Goal: Information Seeking & Learning: Learn about a topic

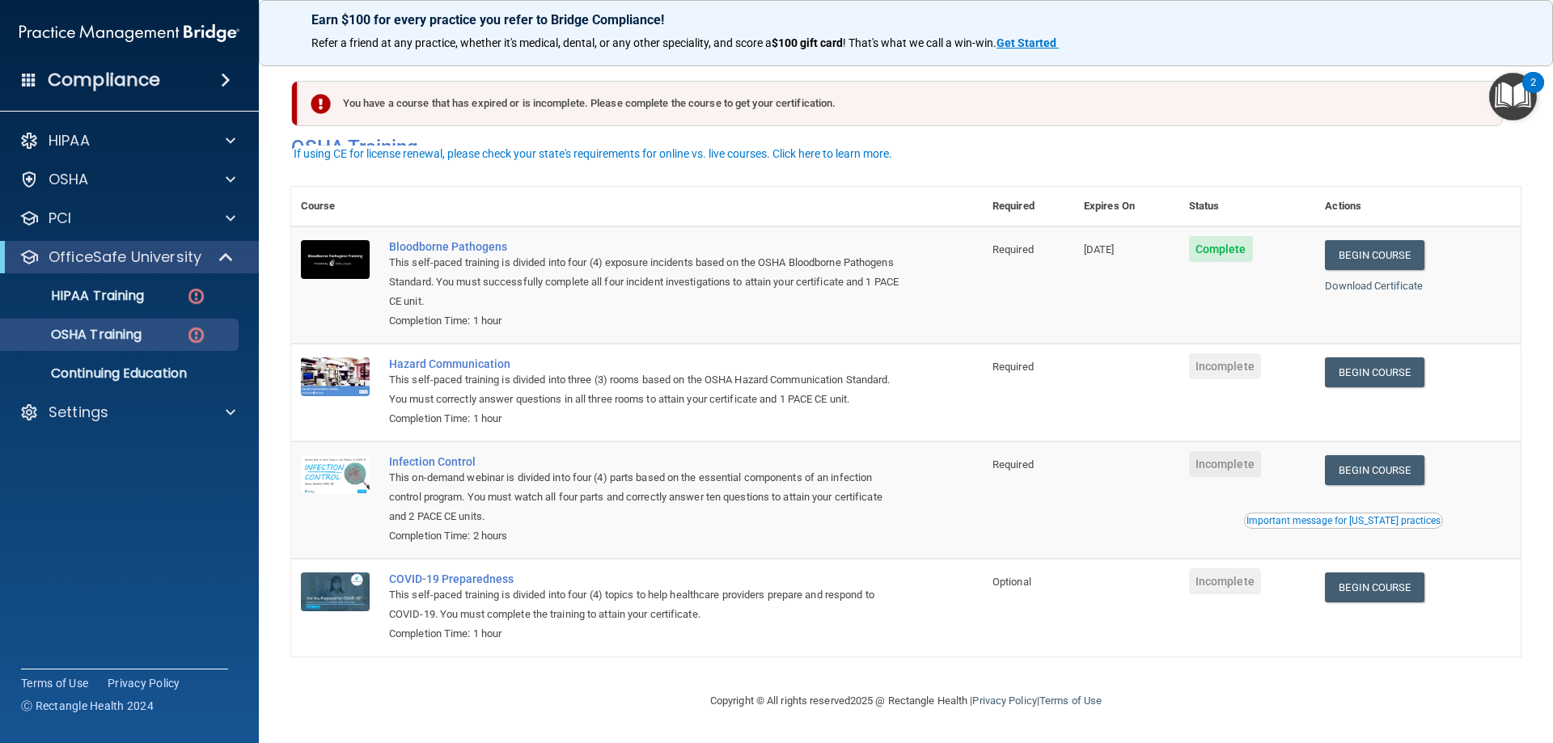
scroll to position [20, 0]
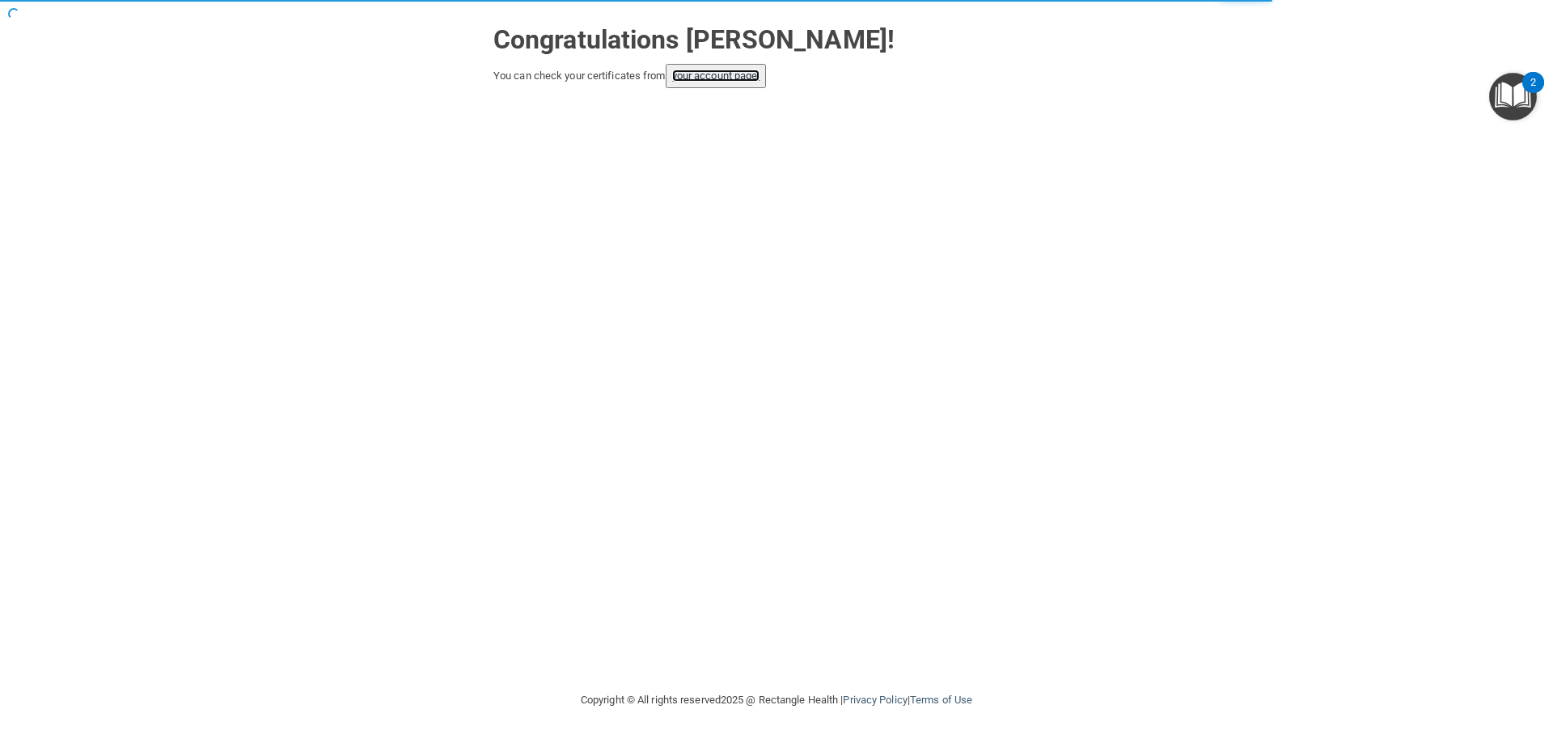
click at [729, 76] on link "your account page!" at bounding box center [716, 76] width 88 height 12
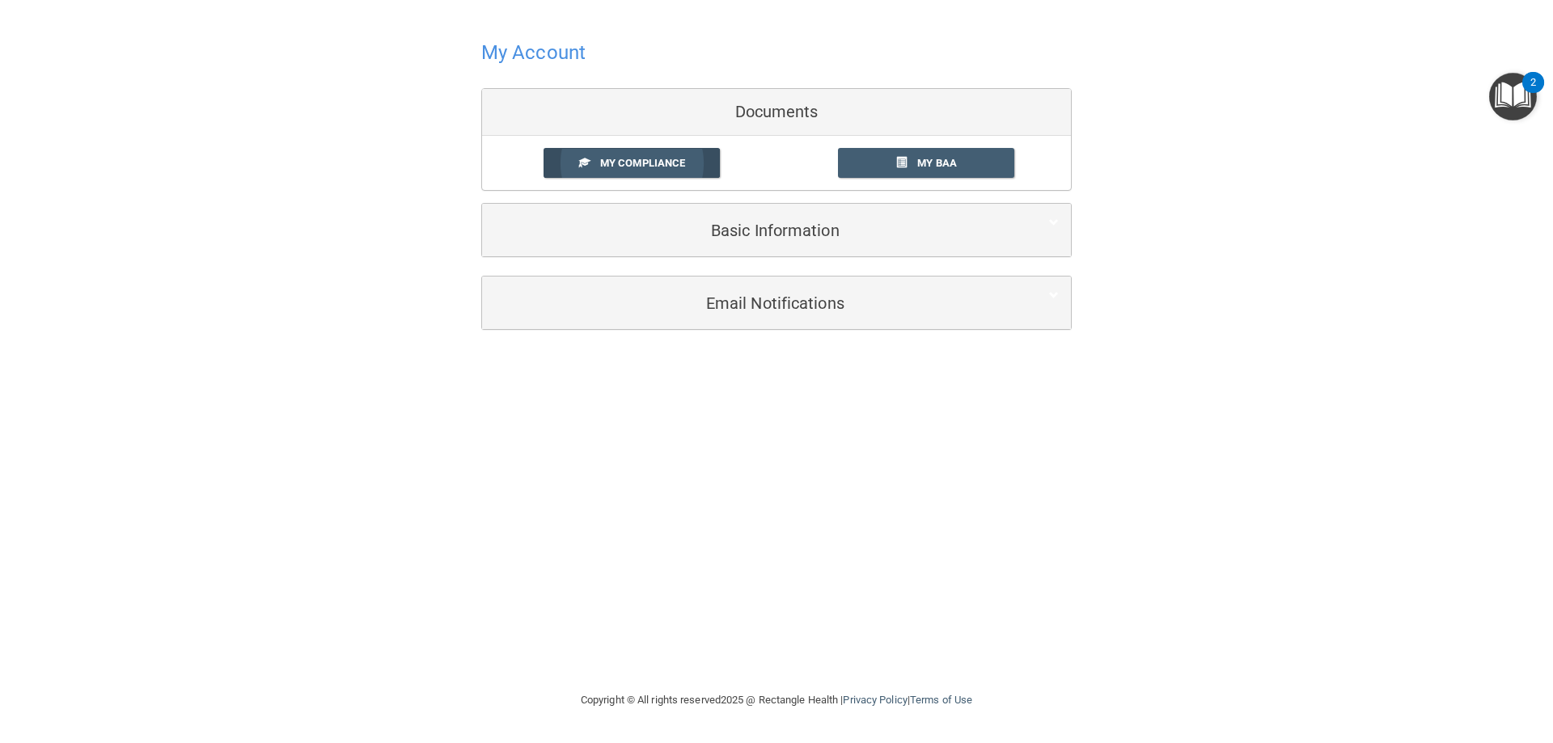
click at [677, 164] on span "My Compliance" at bounding box center [642, 163] width 85 height 12
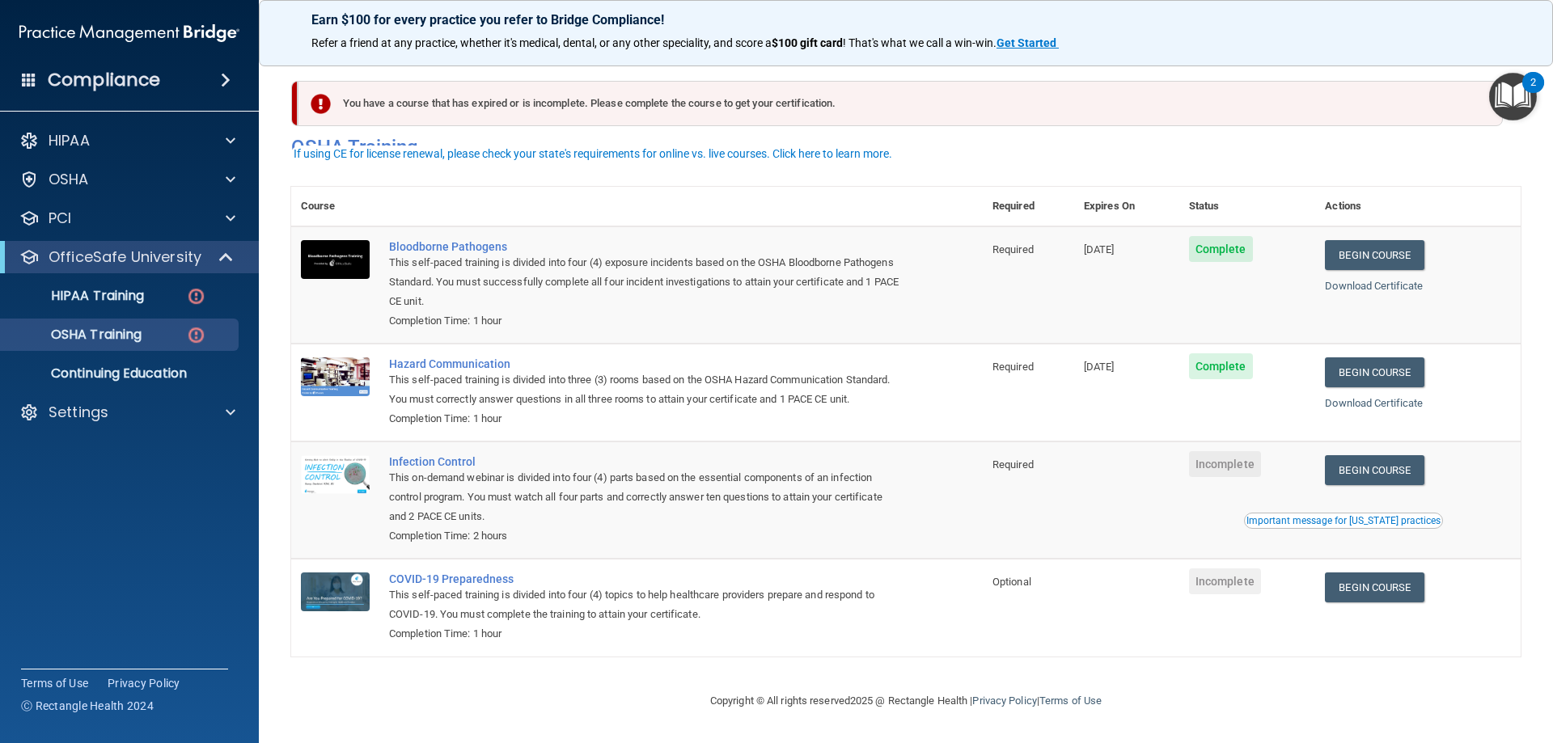
scroll to position [20, 0]
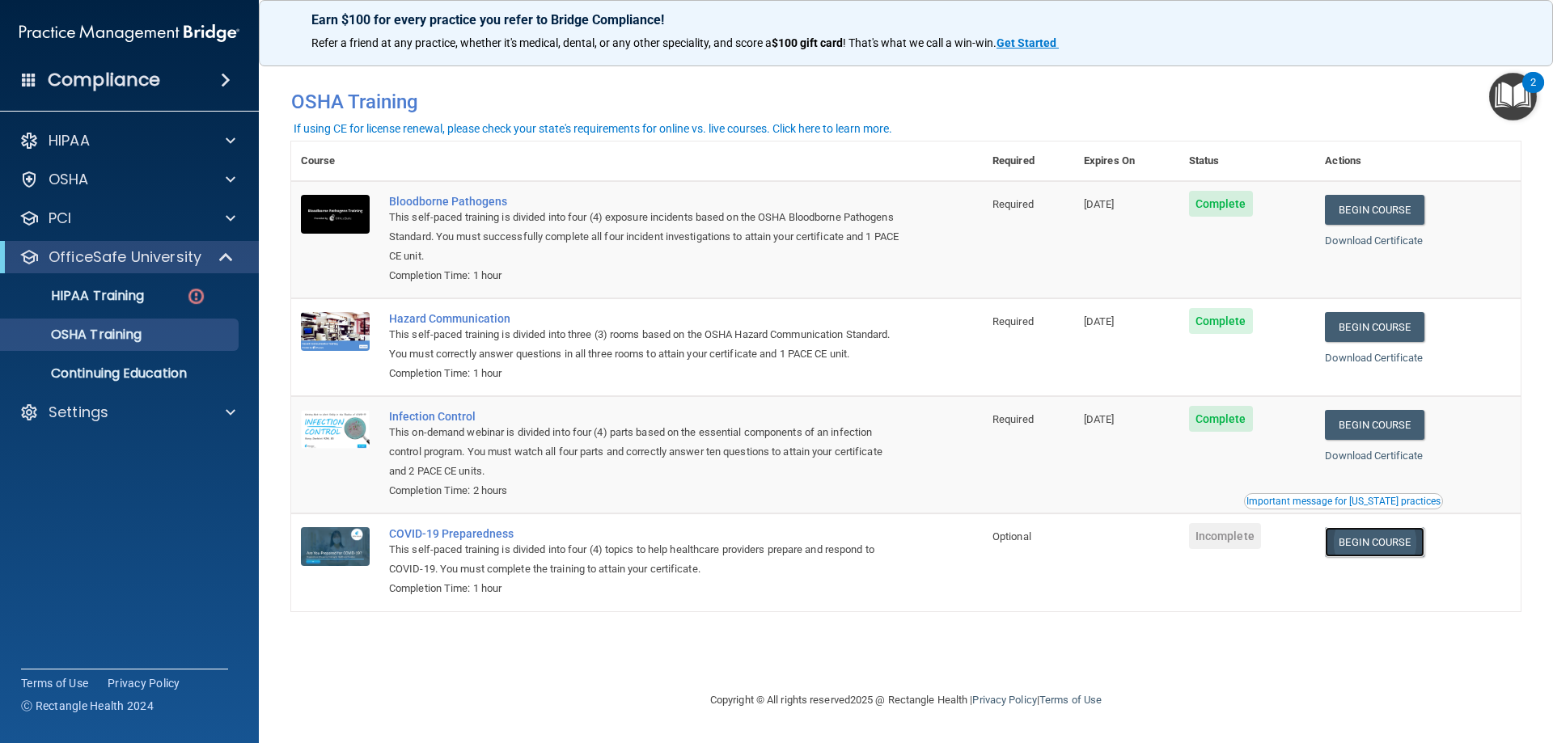
click at [1383, 553] on link "Begin Course" at bounding box center [1374, 542] width 99 height 30
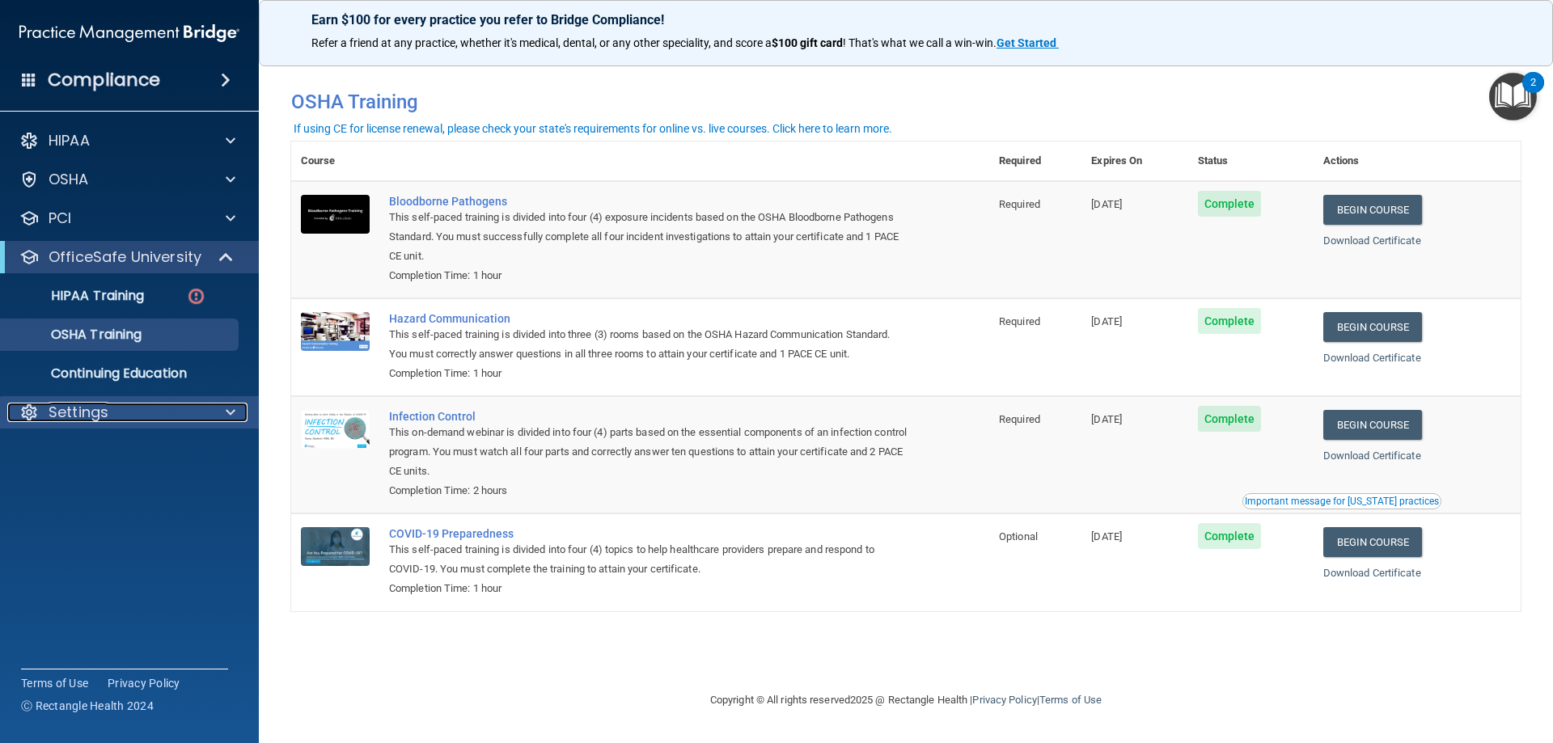
click at [86, 414] on p "Settings" at bounding box center [79, 412] width 60 height 19
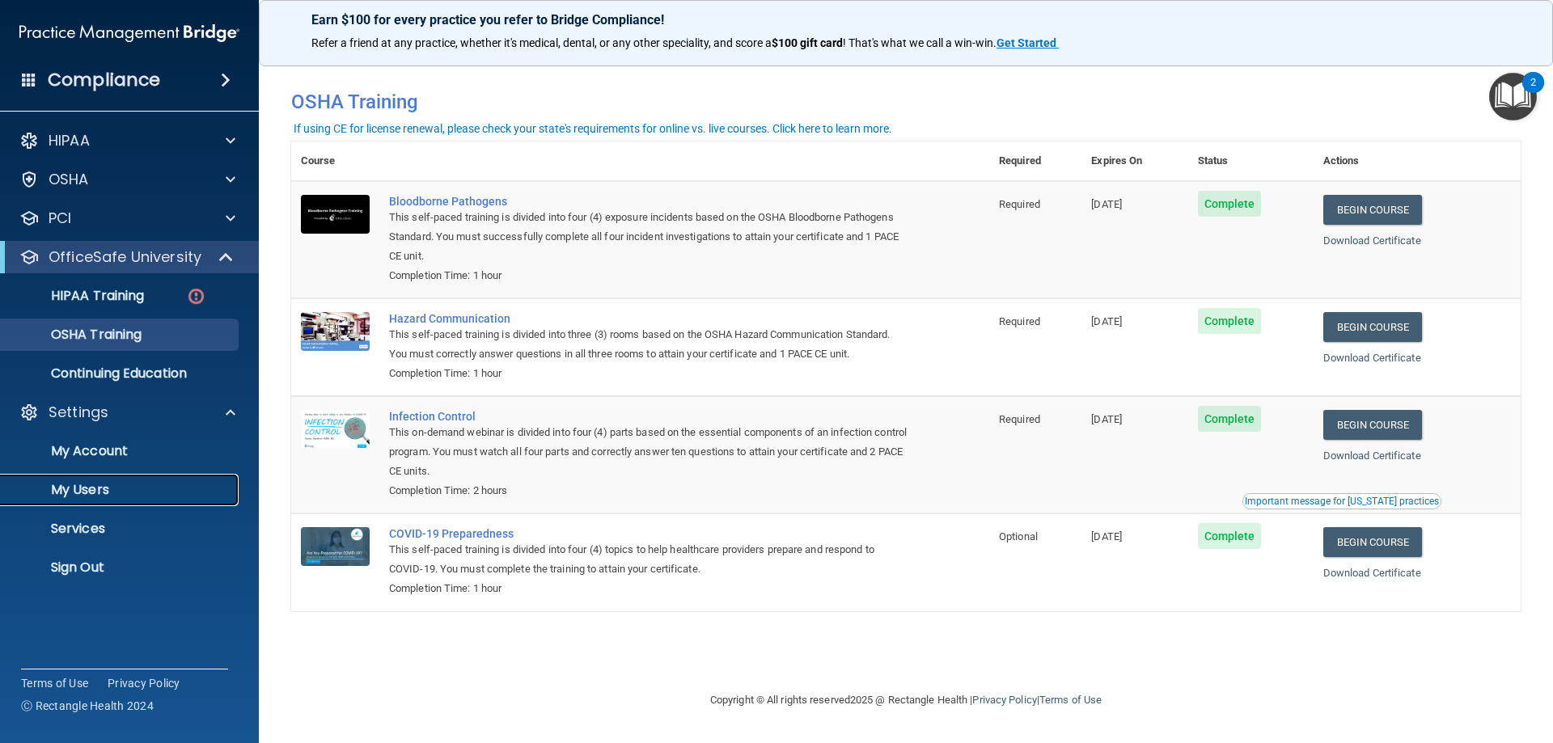
click at [83, 497] on p "My Users" at bounding box center [121, 490] width 221 height 16
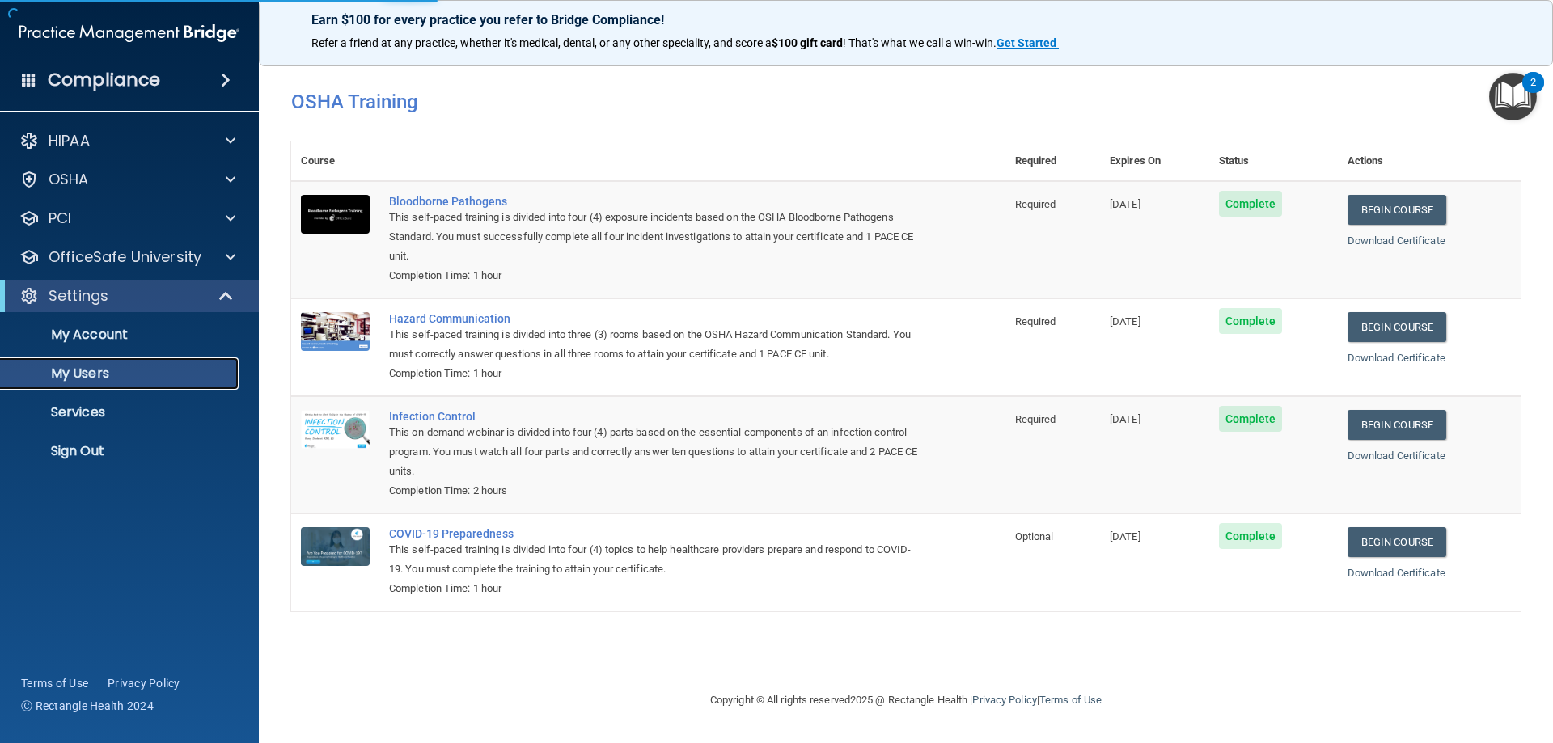
select select "20"
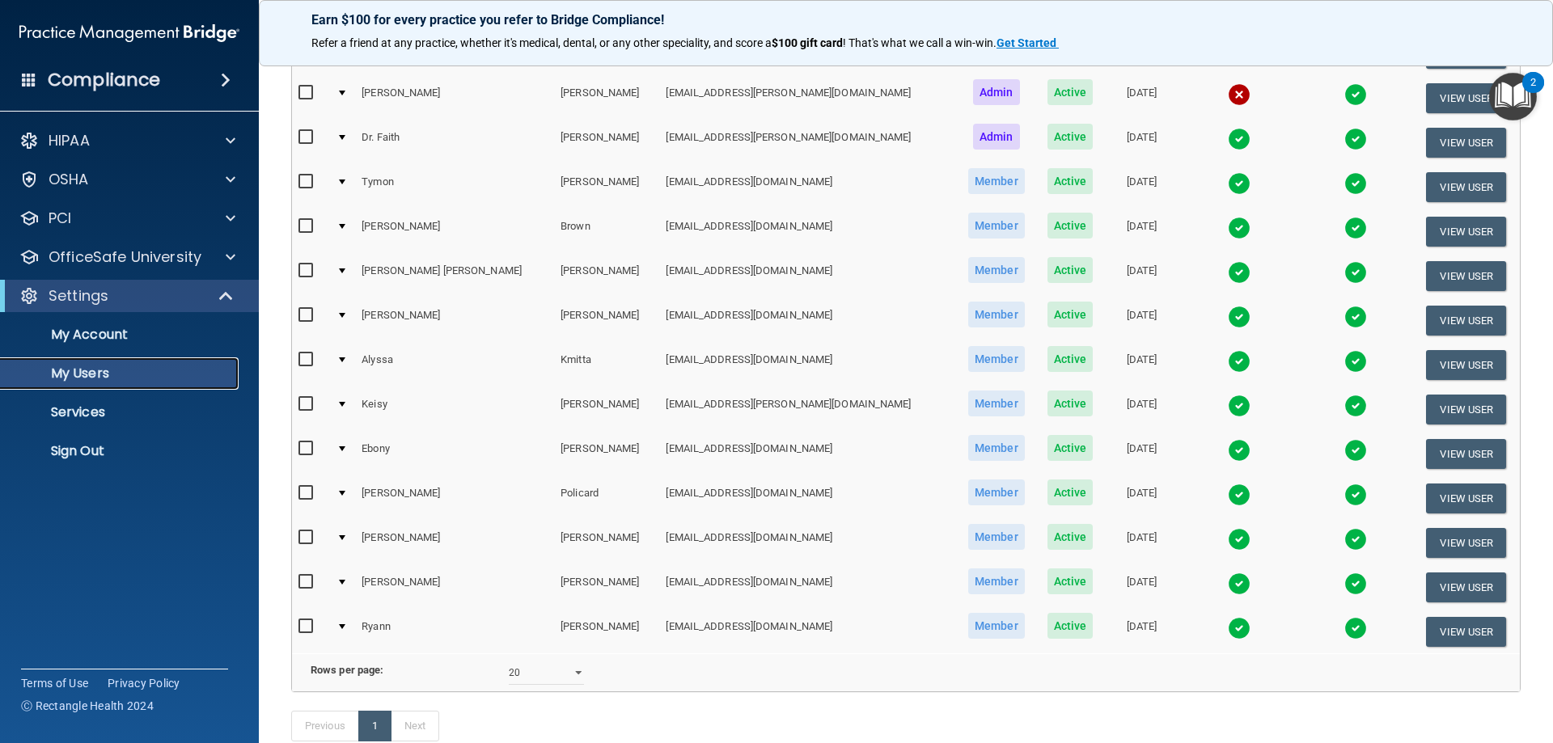
scroll to position [243, 0]
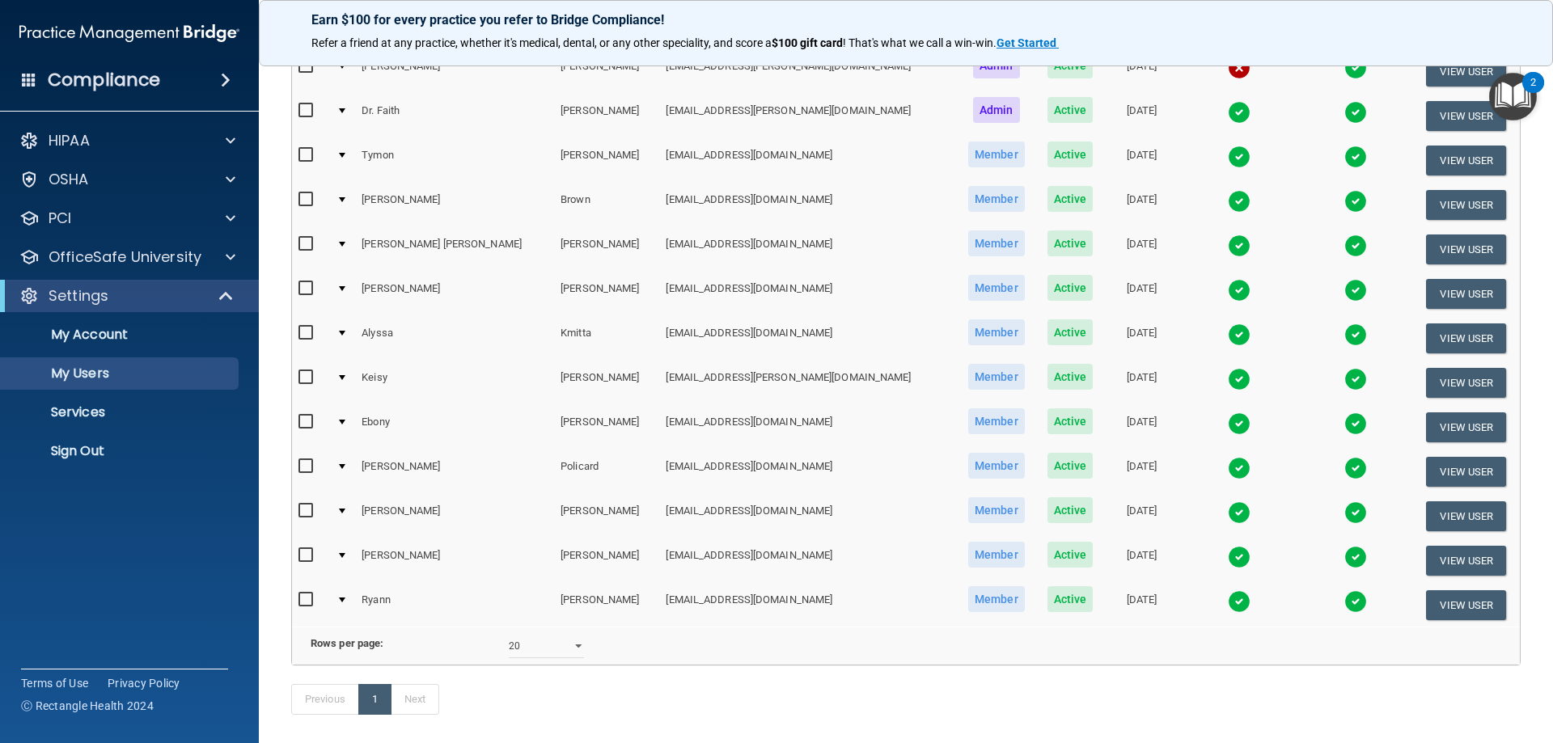
click at [345, 153] on div at bounding box center [342, 155] width 6 height 5
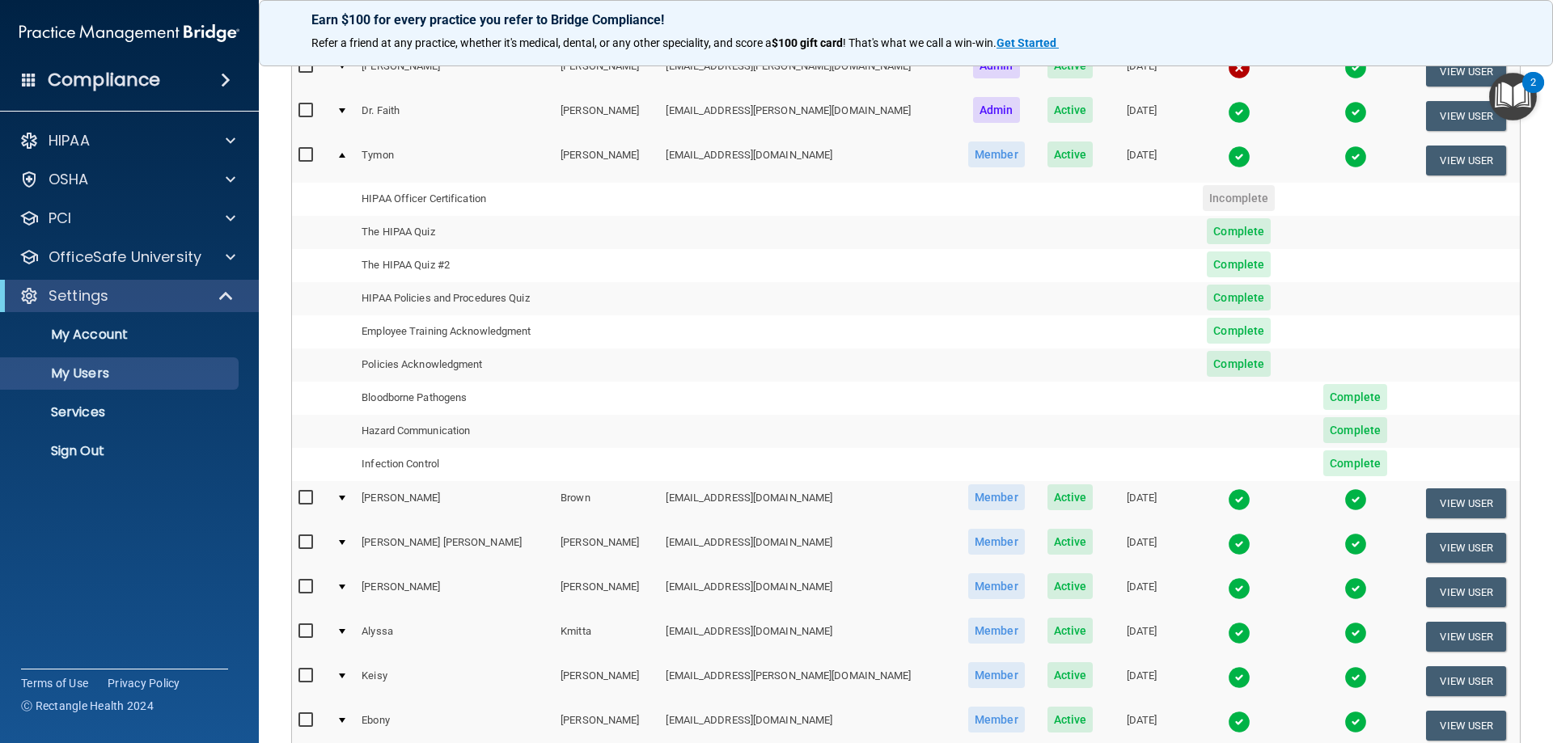
click at [345, 498] on div at bounding box center [342, 498] width 6 height 5
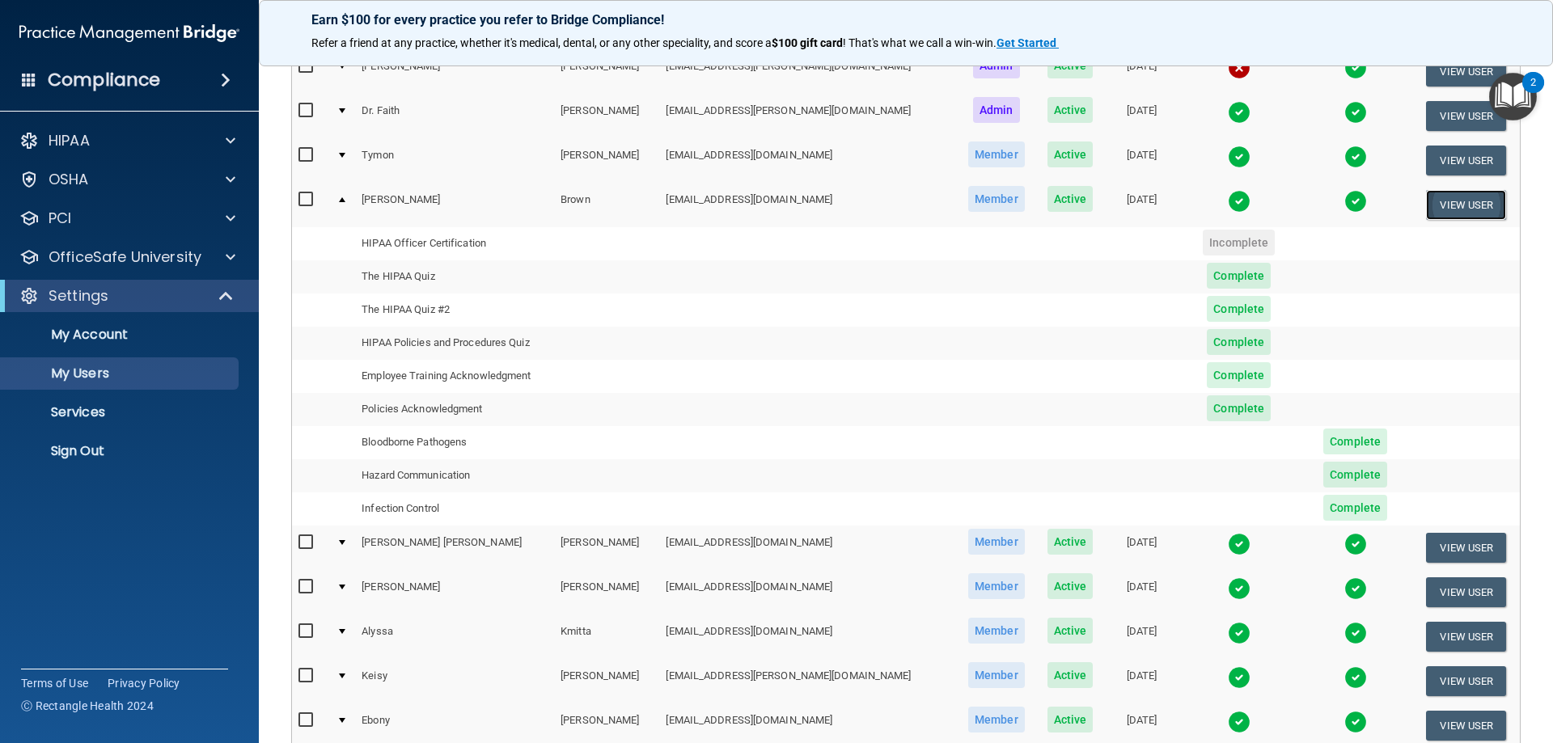
click at [1447, 199] on button "View User" at bounding box center [1466, 205] width 80 height 30
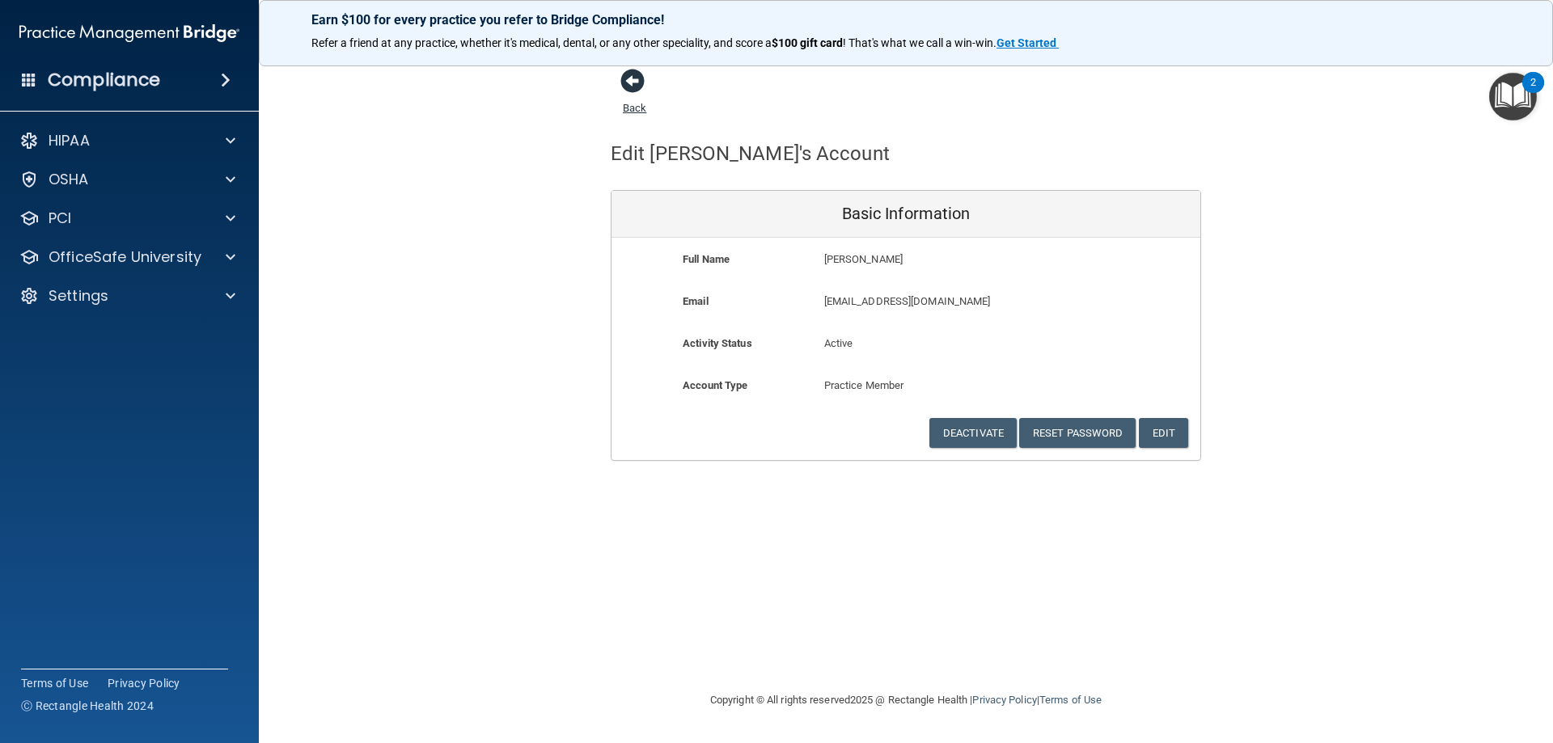
click at [631, 86] on span at bounding box center [632, 81] width 24 height 24
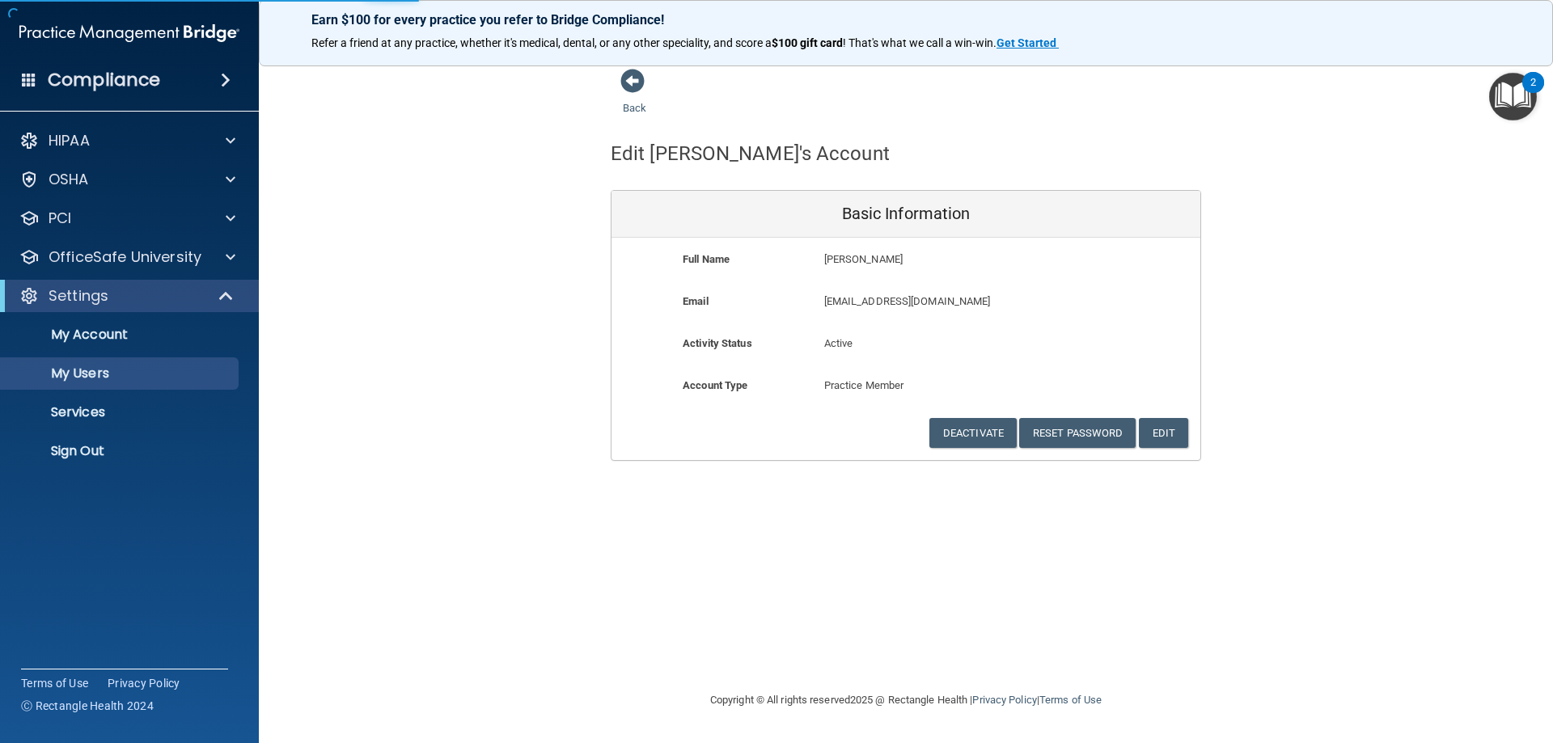
select select "20"
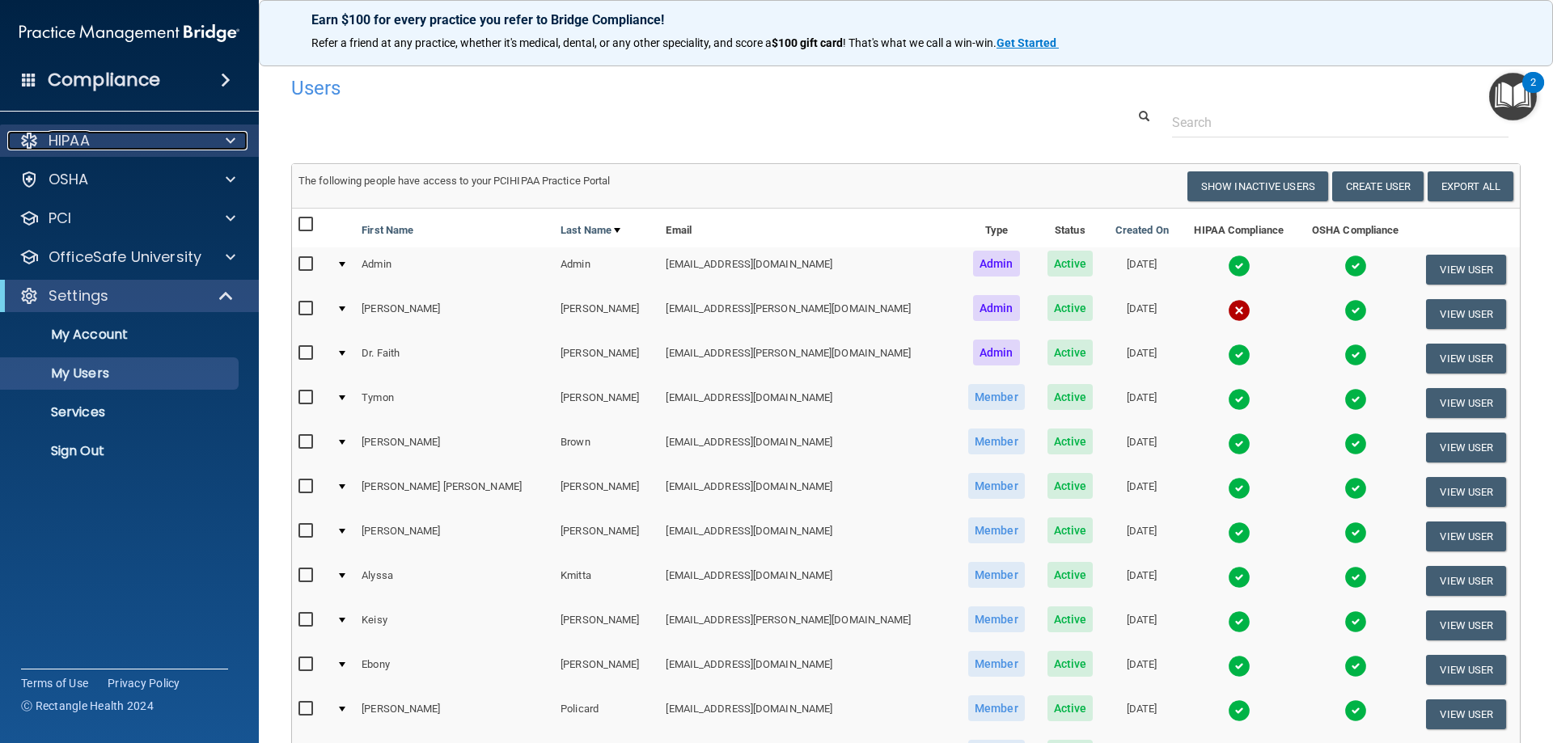
click at [226, 141] on span at bounding box center [231, 140] width 10 height 19
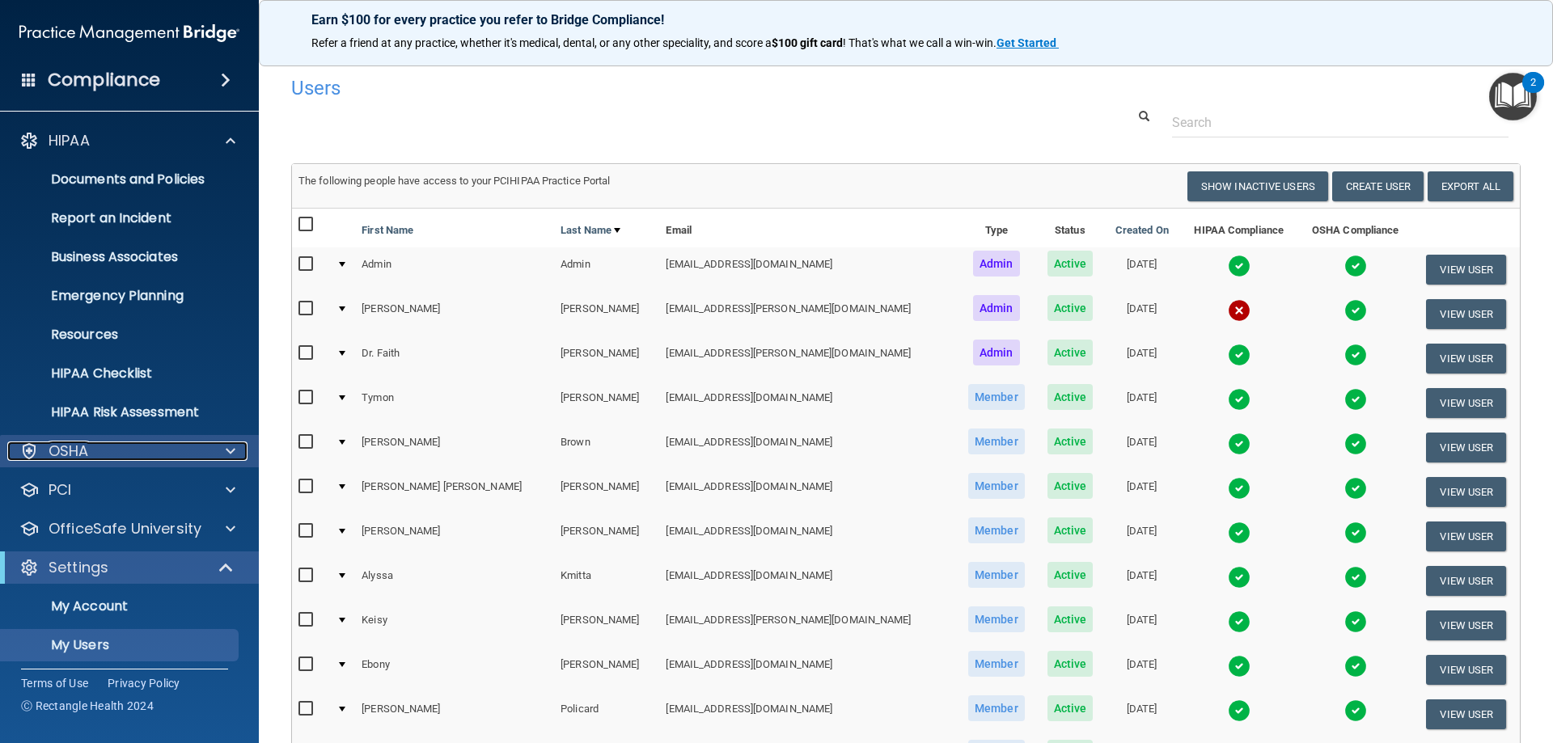
click at [228, 450] on span at bounding box center [231, 451] width 10 height 19
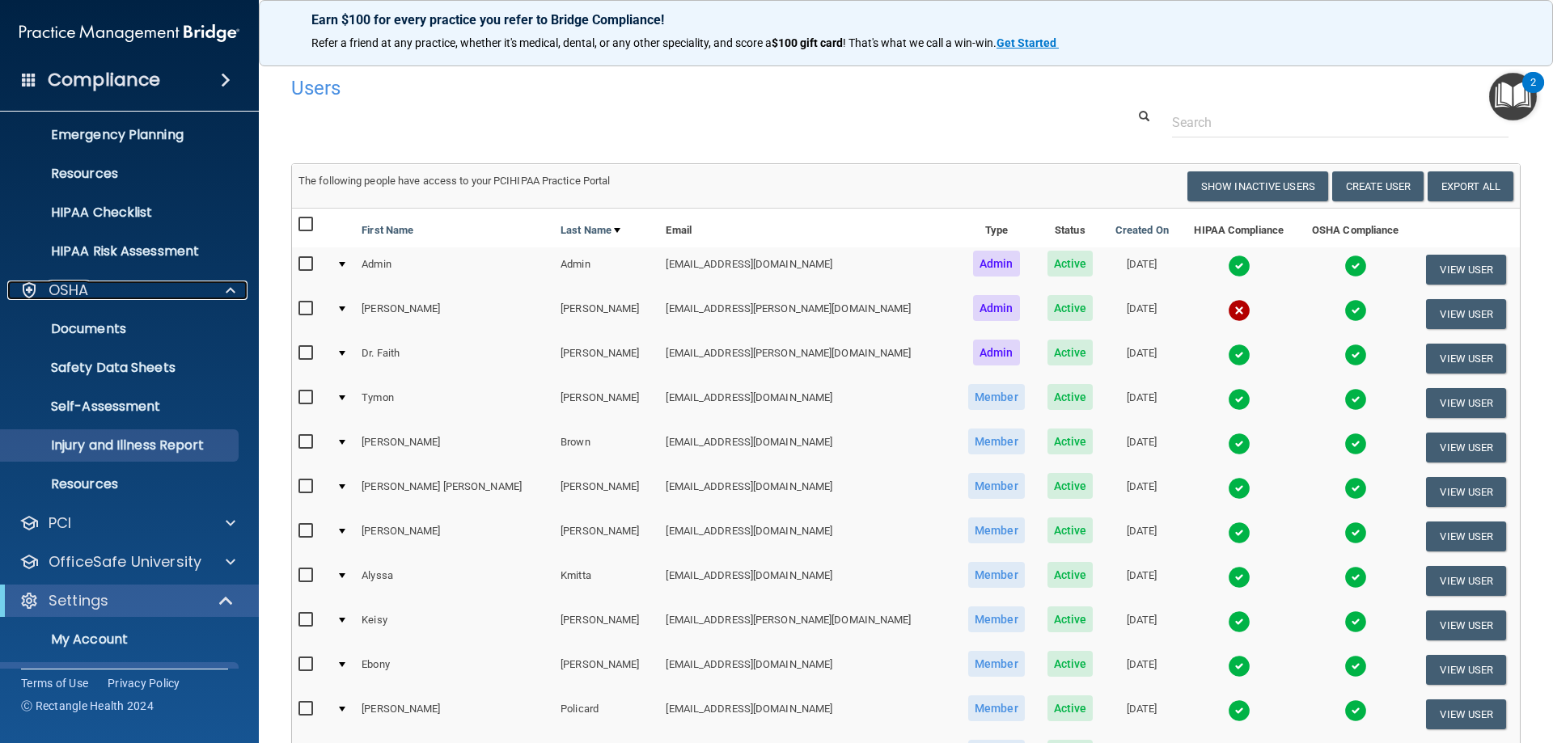
scroll to position [162, 0]
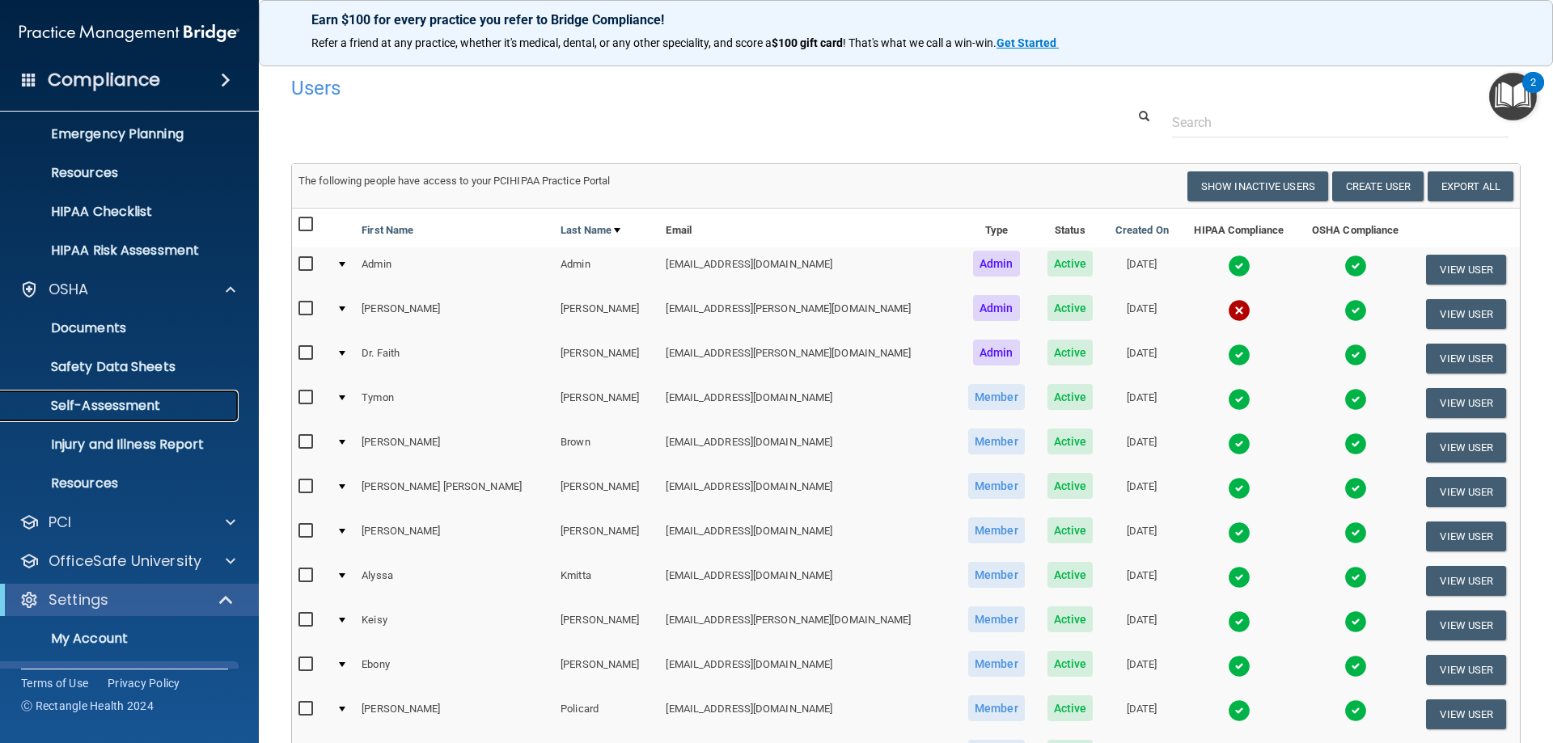
click at [146, 401] on p "Self-Assessment" at bounding box center [121, 406] width 221 height 16
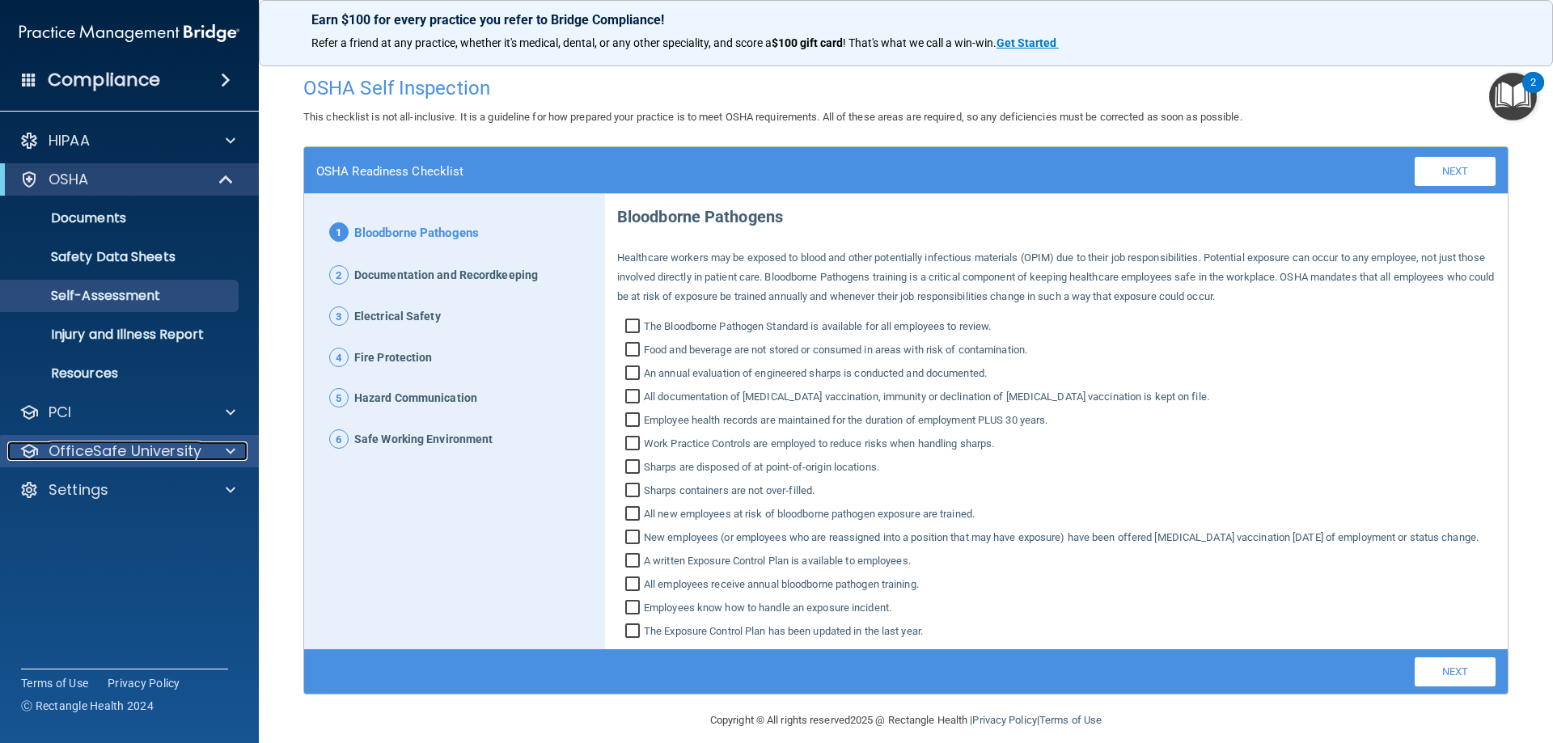
click at [226, 447] on span at bounding box center [231, 451] width 10 height 19
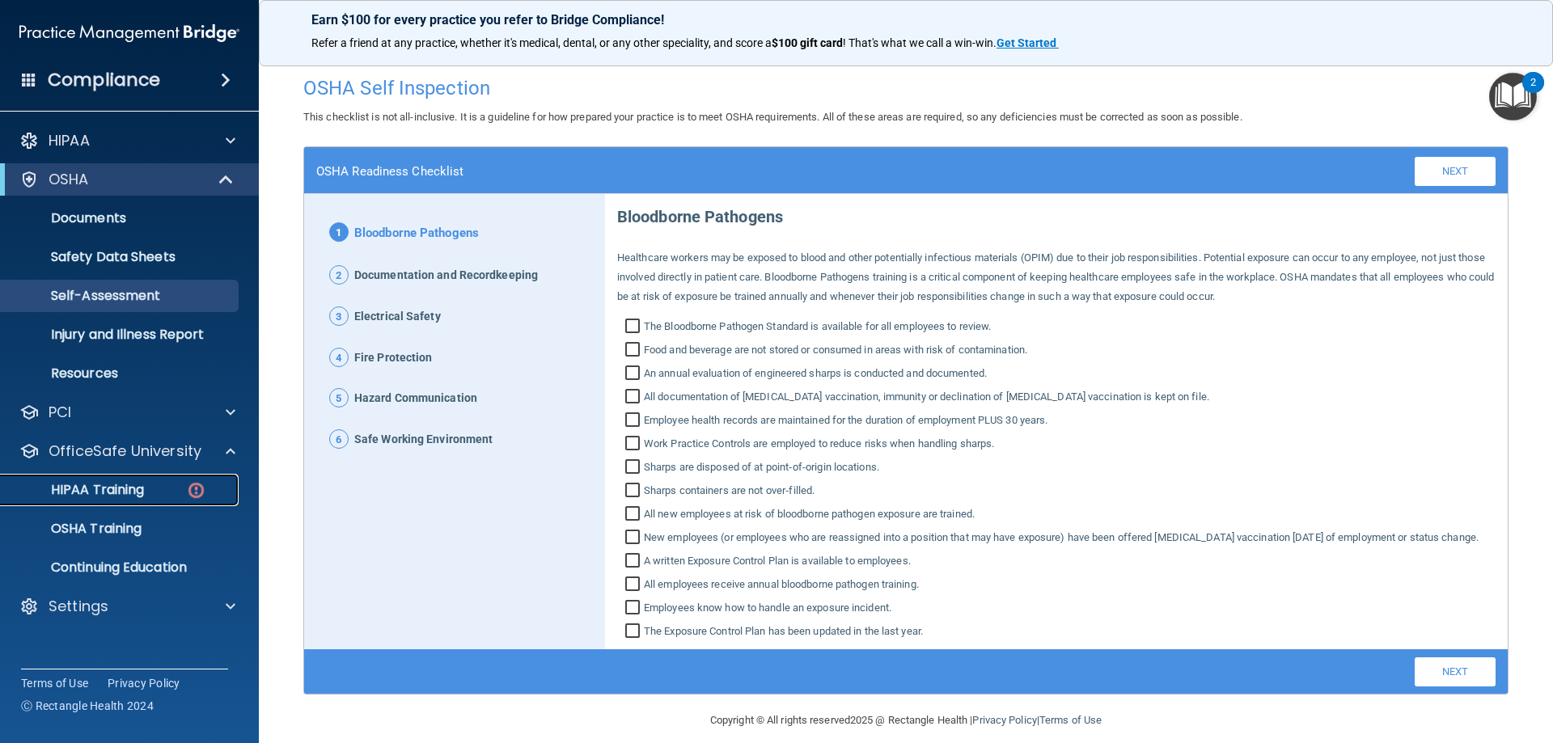
click at [138, 497] on p "HIPAA Training" at bounding box center [77, 490] width 133 height 16
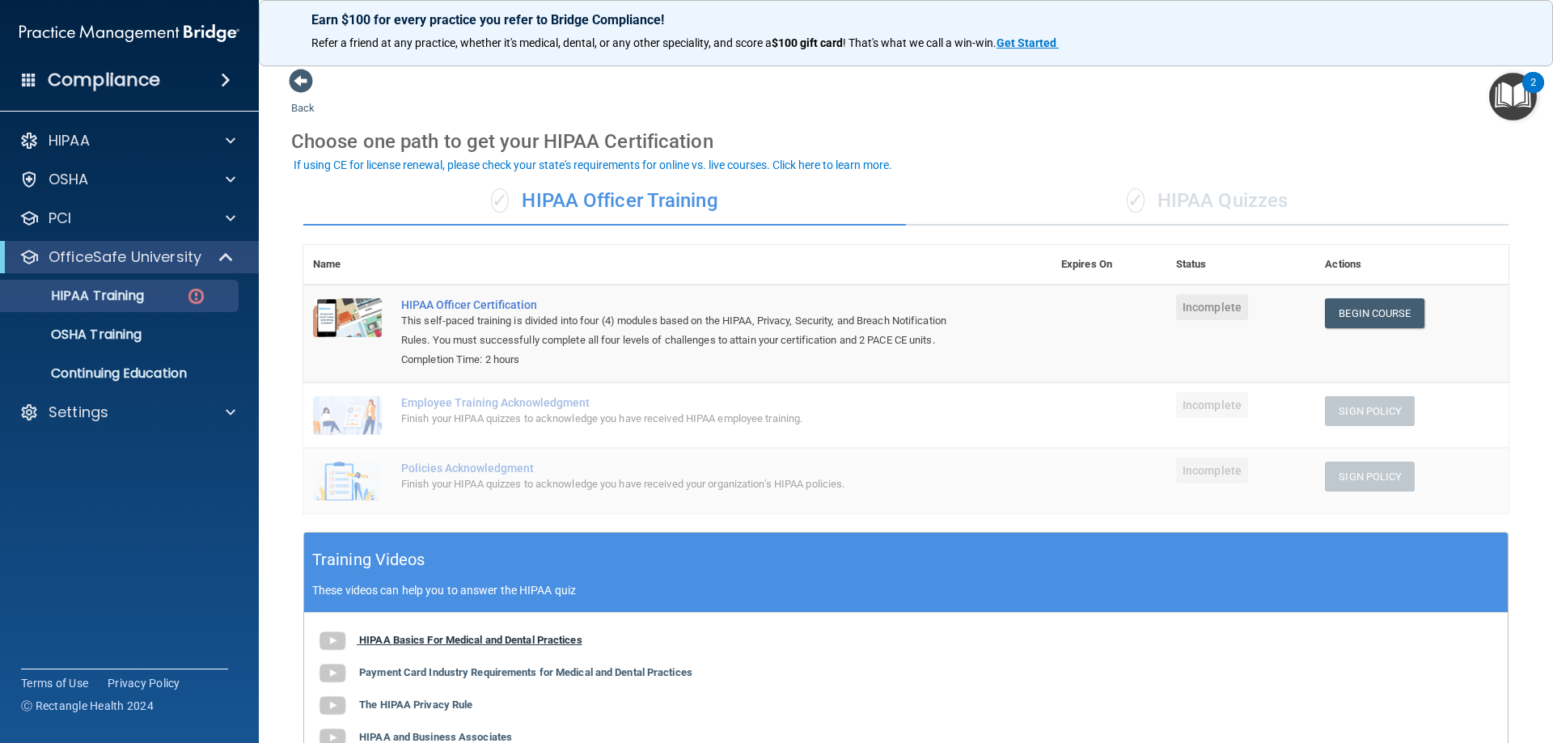
click at [498, 638] on b "HIPAA Basics For Medical and Dental Practices" at bounding box center [470, 640] width 223 height 12
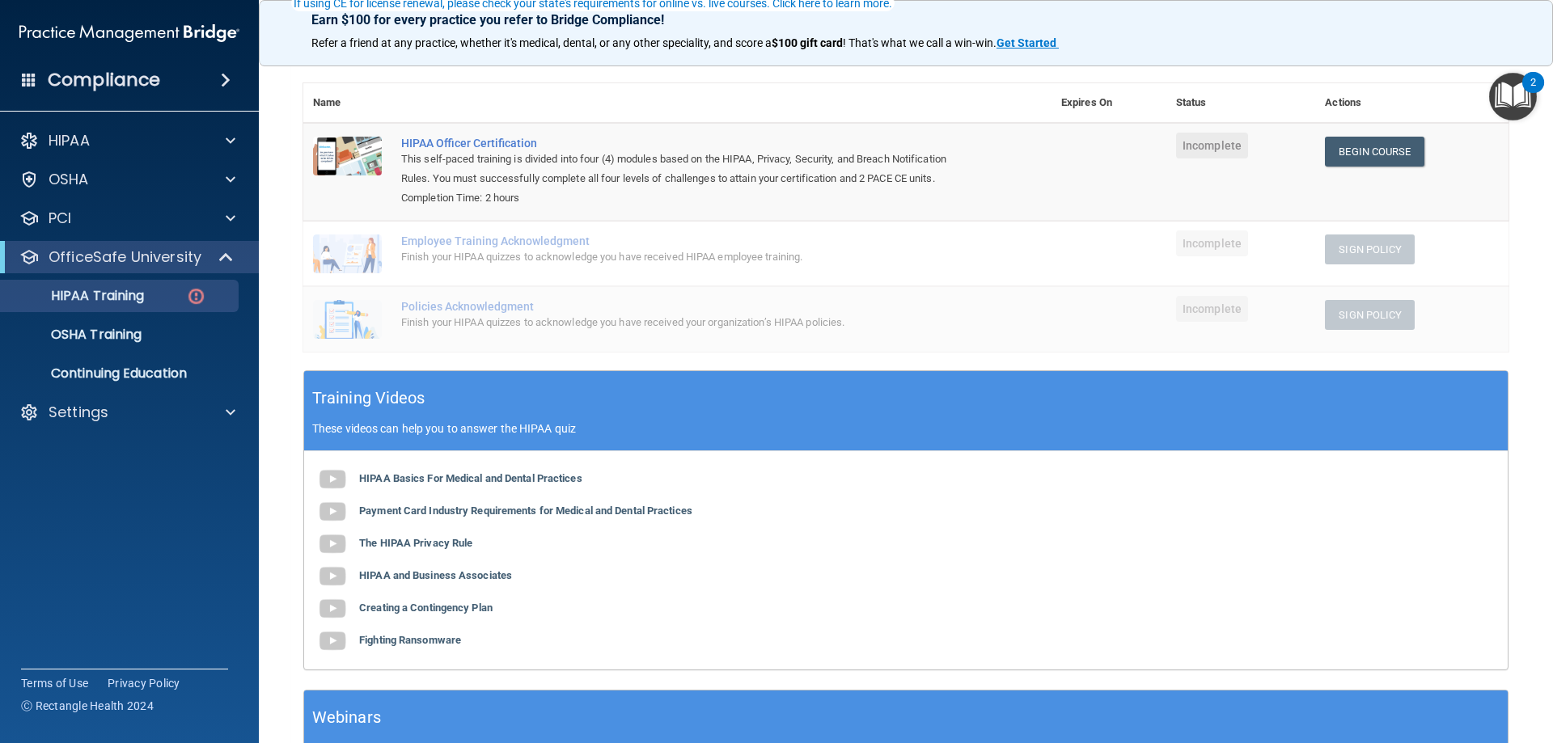
scroll to position [243, 0]
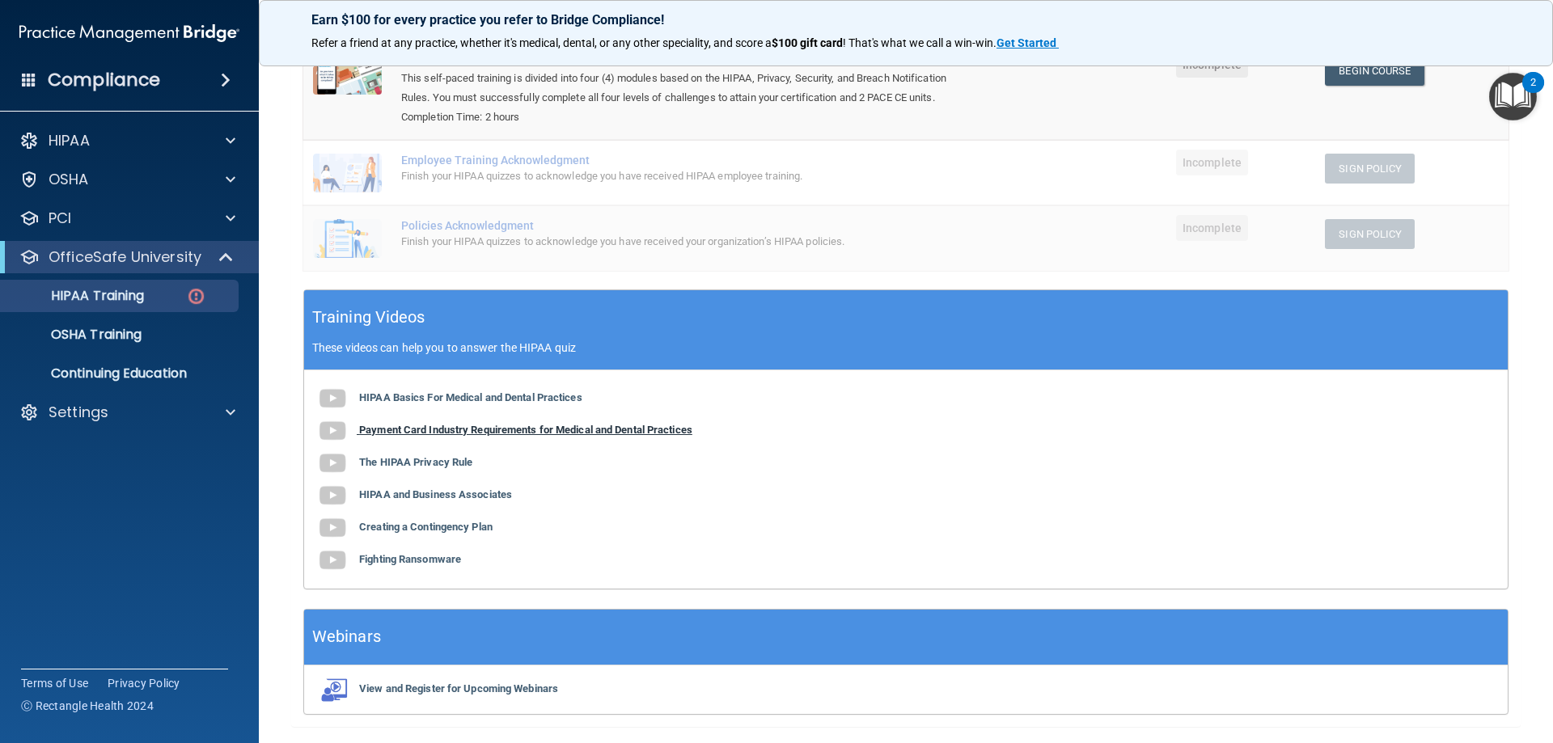
click at [650, 431] on b "Payment Card Industry Requirements for Medical and Dental Practices" at bounding box center [525, 430] width 333 height 12
click at [430, 468] on b "The HIPAA Privacy Rule" at bounding box center [415, 462] width 113 height 12
click at [474, 501] on b "HIPAA and Business Associates" at bounding box center [435, 495] width 153 height 12
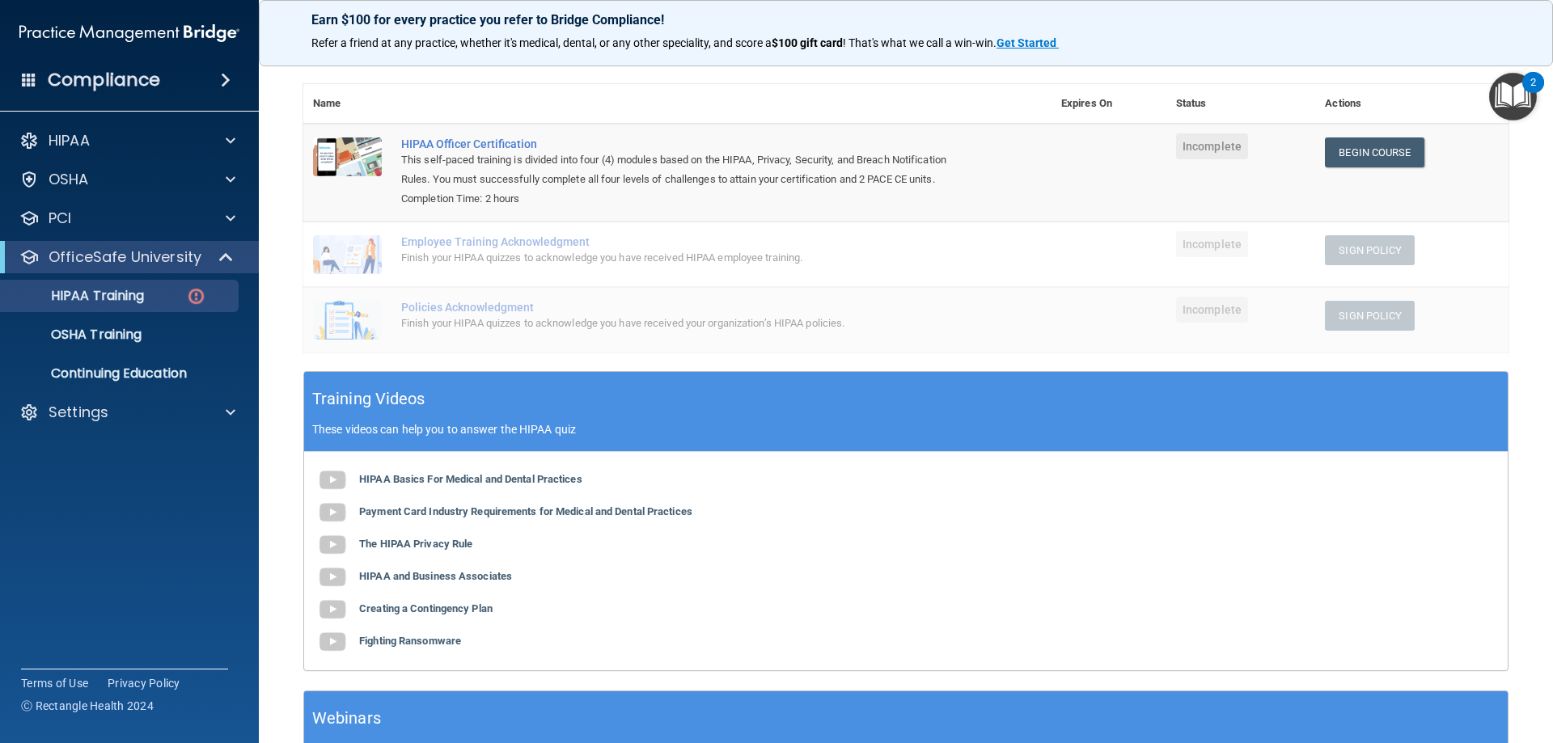
scroll to position [0, 0]
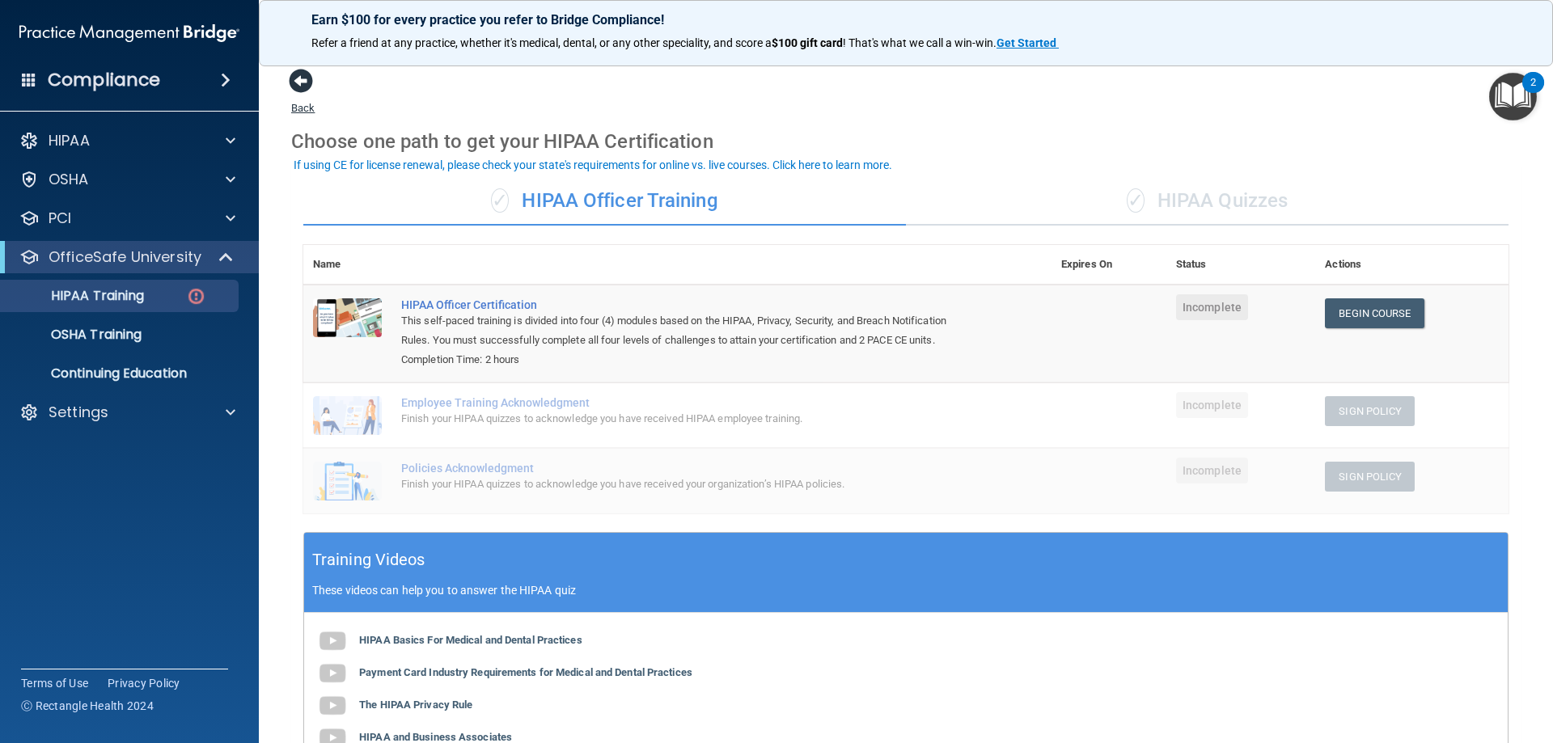
click at [292, 83] on span at bounding box center [301, 81] width 24 height 24
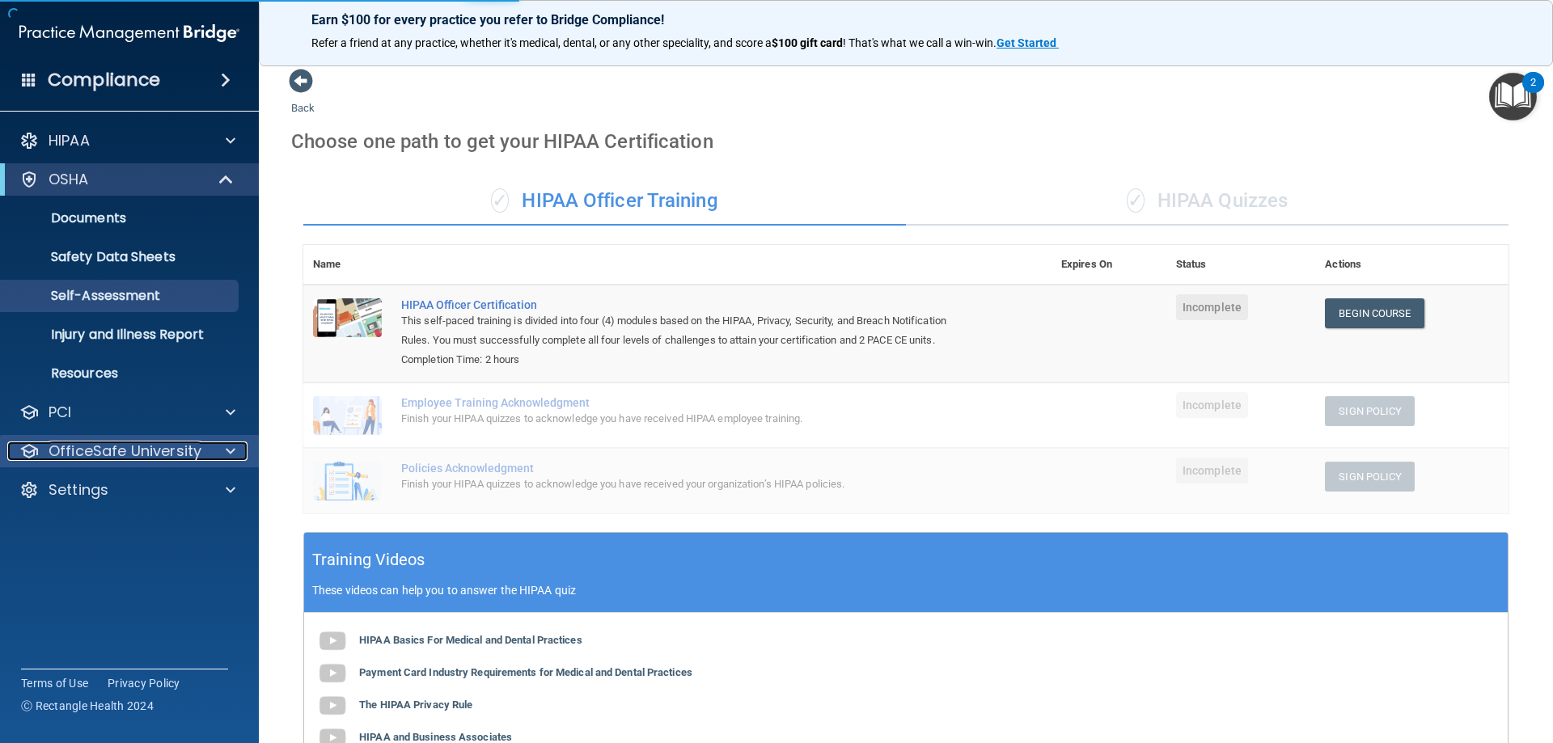
click at [163, 446] on p "OfficeSafe University" at bounding box center [125, 451] width 153 height 19
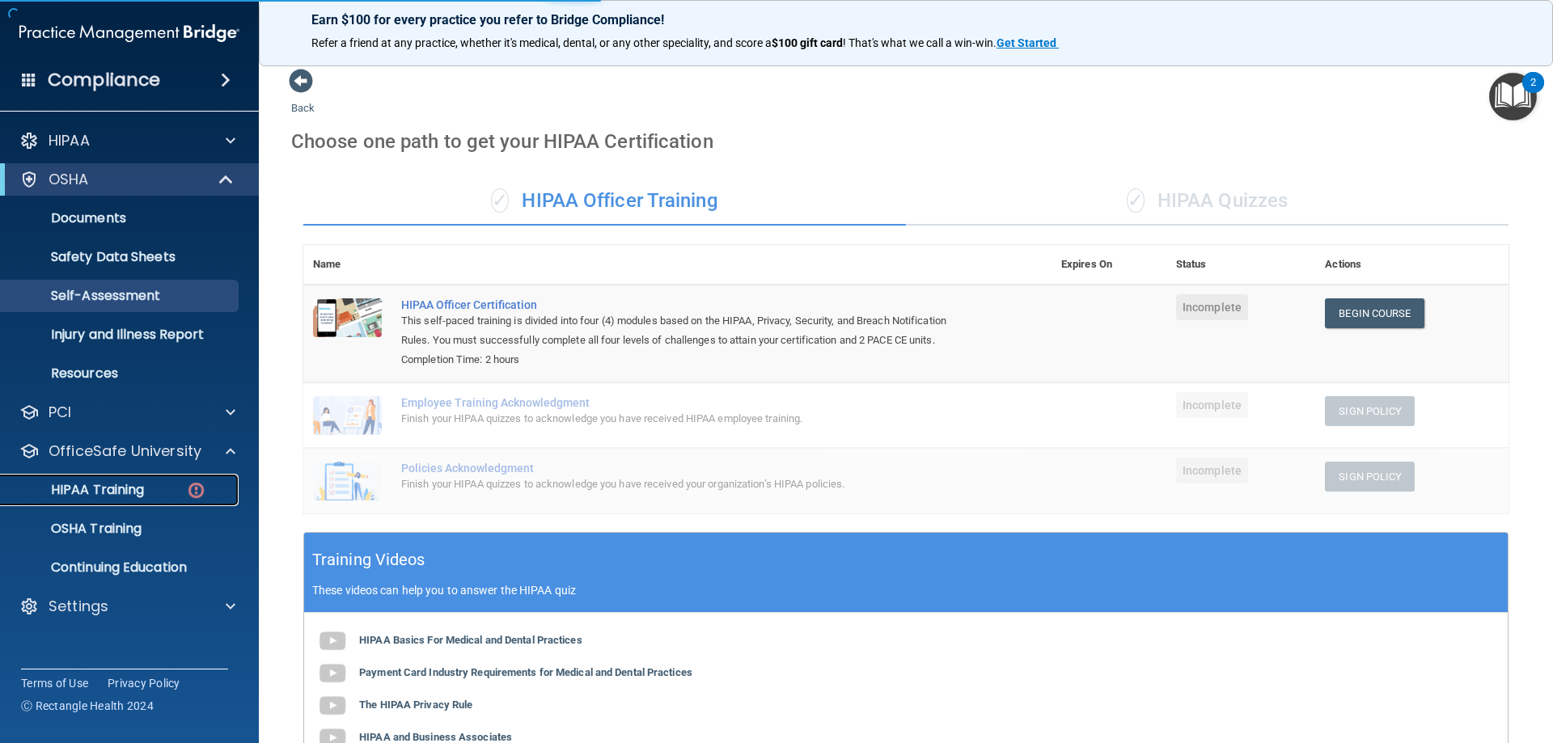
click at [119, 502] on link "HIPAA Training" at bounding box center [111, 490] width 255 height 32
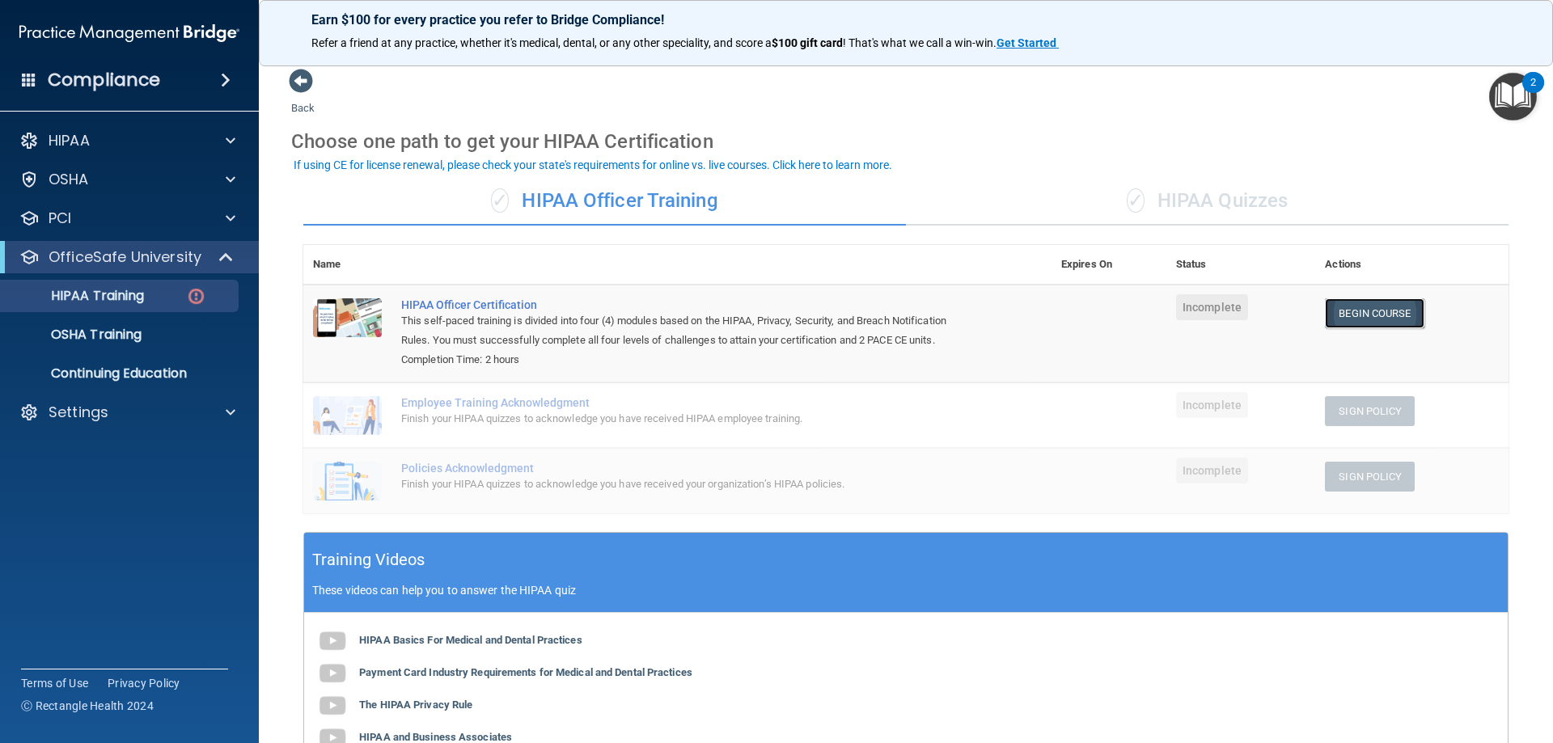
click at [1363, 311] on link "Begin Course" at bounding box center [1374, 313] width 99 height 30
